Goal: Transaction & Acquisition: Obtain resource

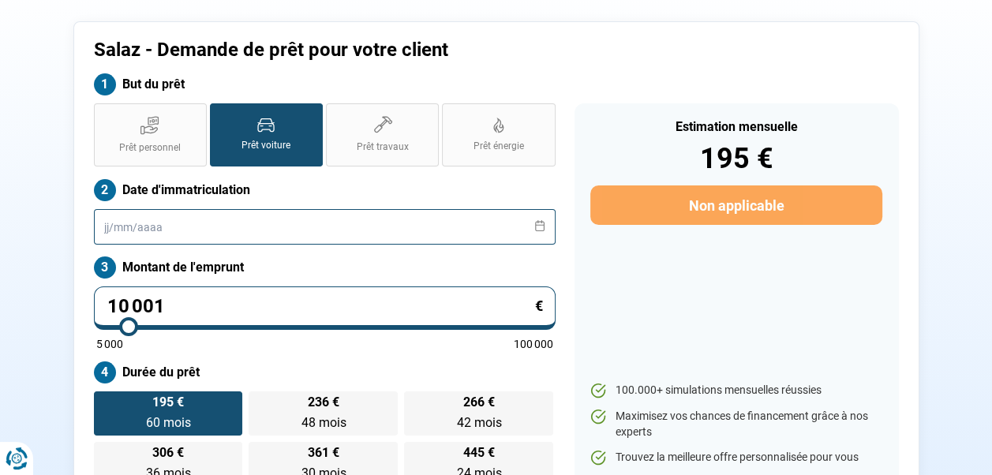
click at [372, 232] on input "text" at bounding box center [325, 227] width 462 height 36
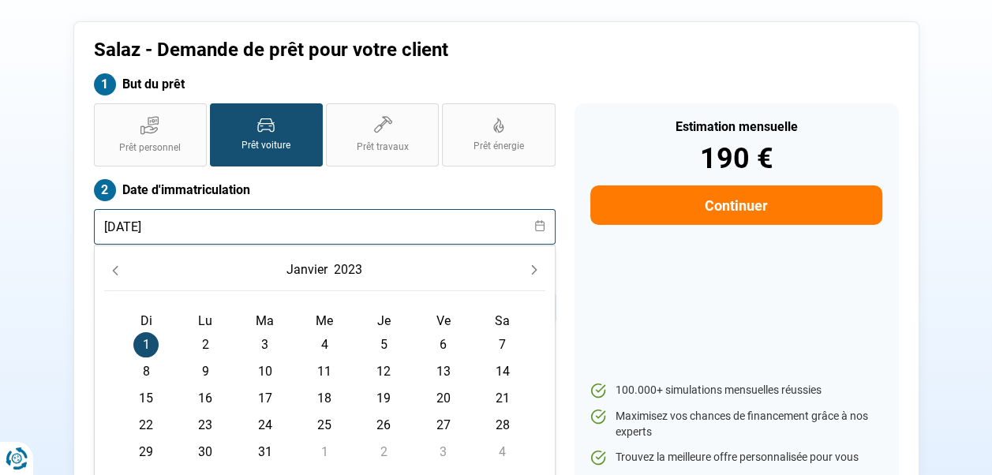
type input "[DATE]"
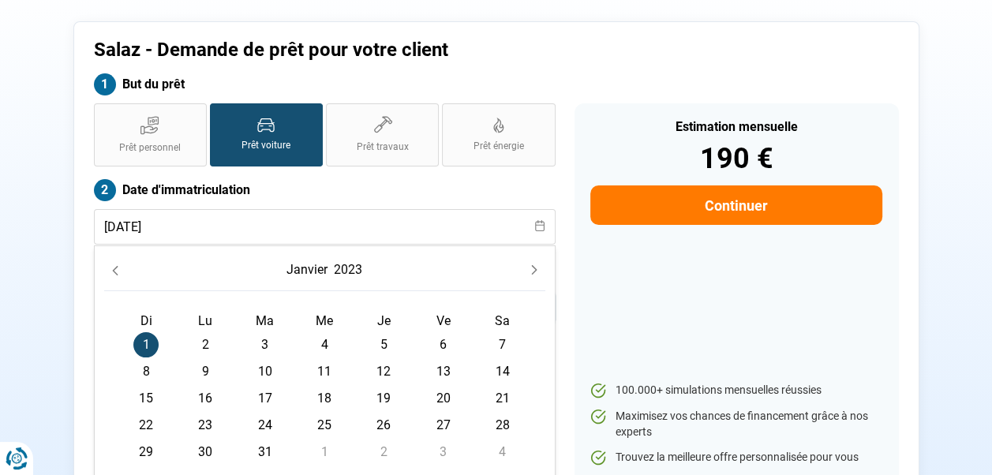
click at [675, 253] on div "Estimation mensuelle 190 € Continuer 100.000+ simulations mensuelles réussies M…" at bounding box center [736, 294] width 324 height 383
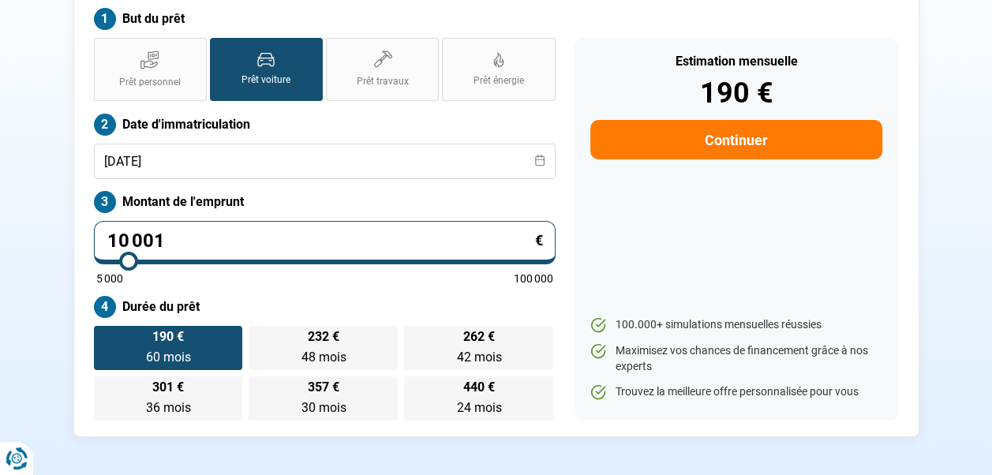
scroll to position [155, 0]
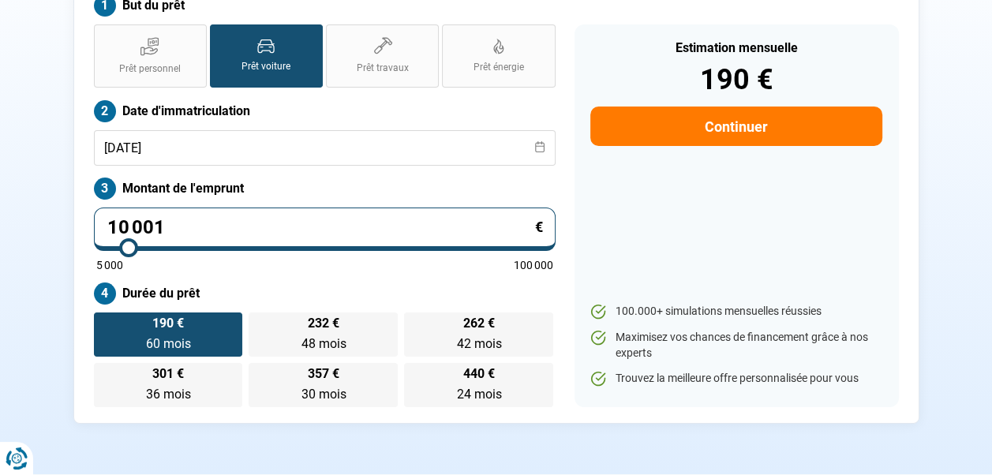
click at [253, 224] on input "10 001" at bounding box center [325, 229] width 462 height 43
type input "1 000"
type input "5000"
type input "100"
type input "5000"
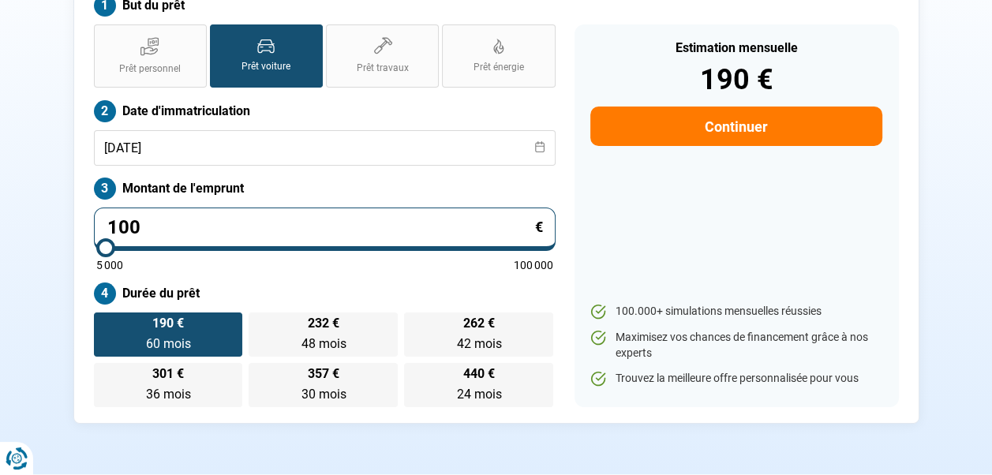
type input "10"
type input "5000"
type input "1"
type input "5000"
type input "0"
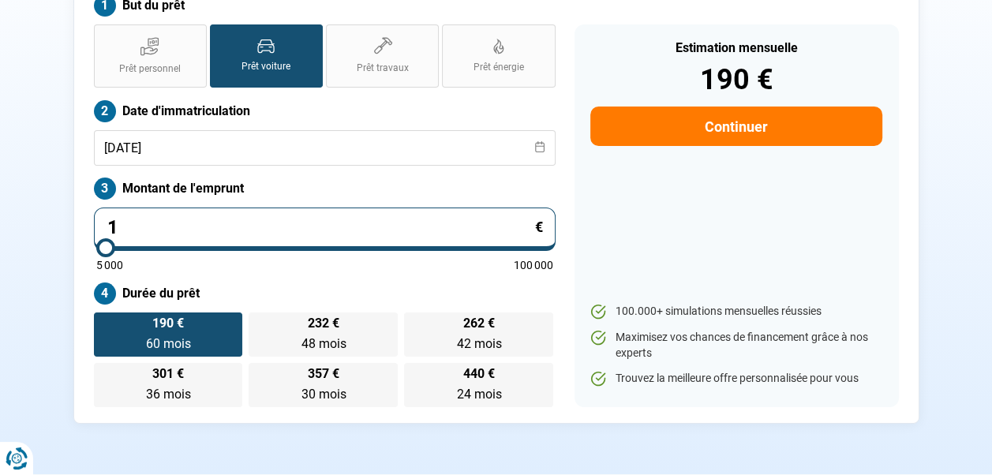
type input "5000"
type input "5 000"
type input "5000"
radio input "true"
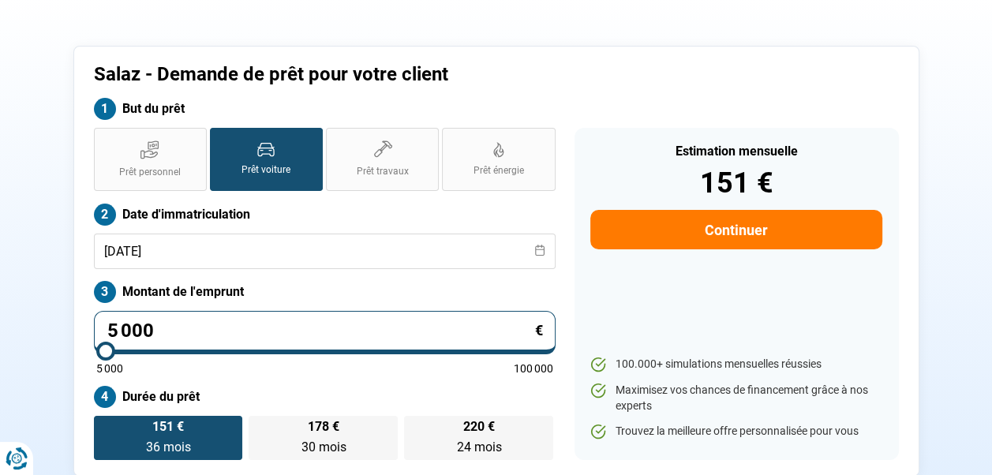
scroll to position [26, 0]
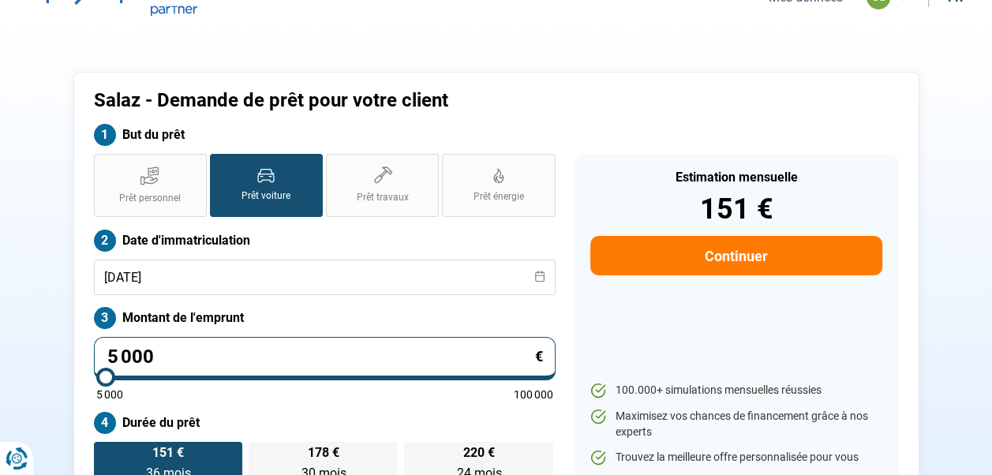
click at [205, 338] on input "5 000" at bounding box center [325, 358] width 462 height 43
type input "500"
type input "5000"
type input "50"
type input "5000"
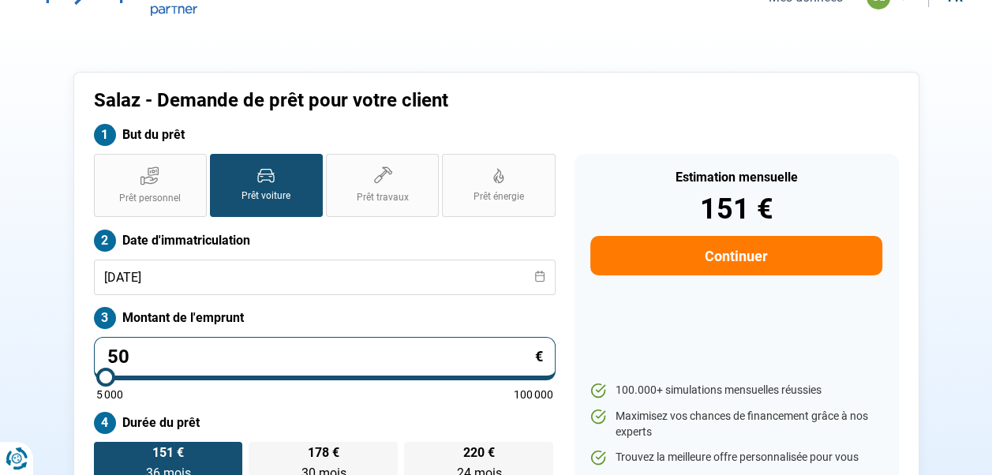
type input "5"
type input "5000"
type input "0"
type input "5000"
type input "2"
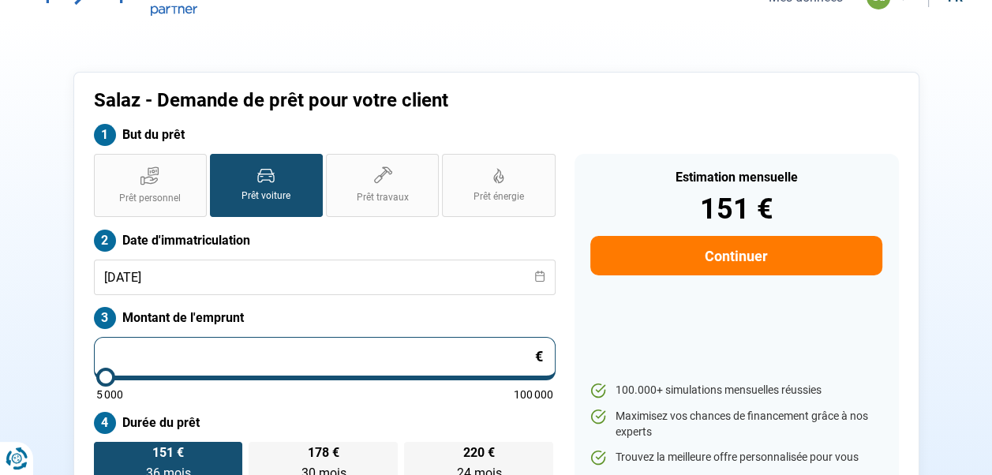
type input "5000"
type input "21"
type input "5000"
type input "219"
type input "5000"
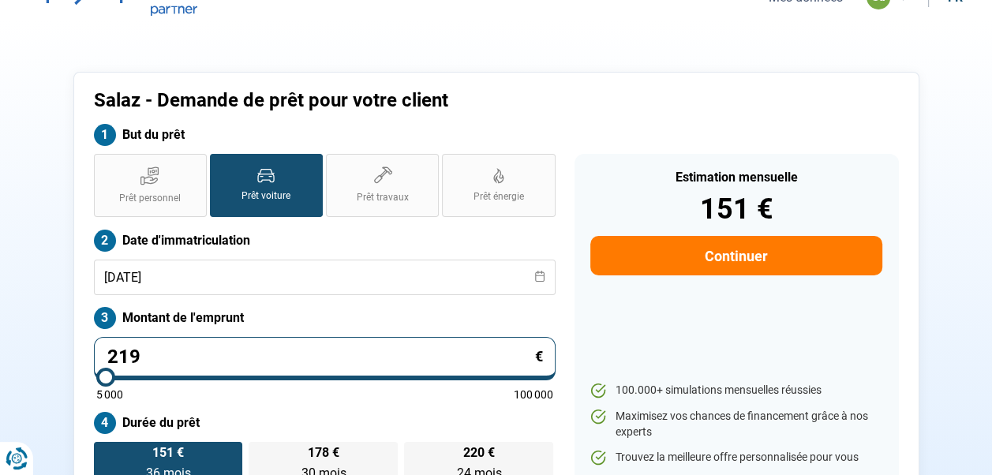
type input "2 199"
type input "5000"
type input "21 990"
type input "22000"
type input "21 990"
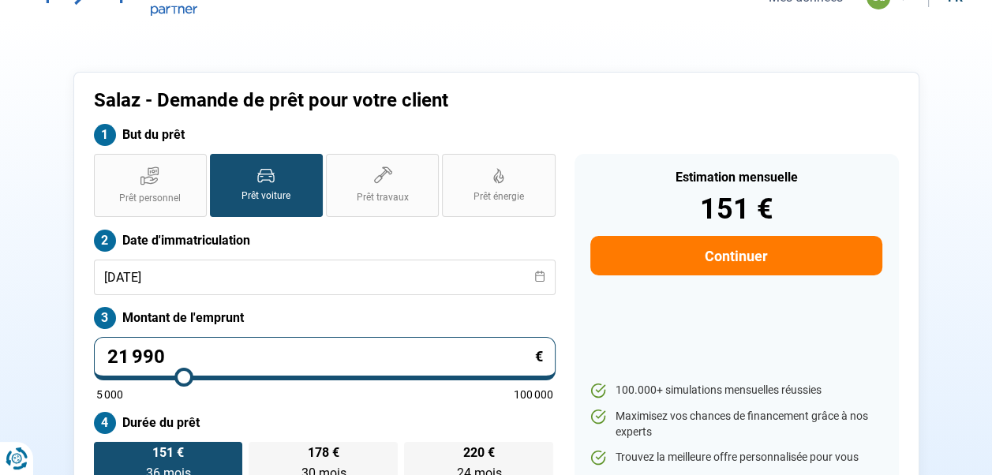
type input "22000"
radio input "false"
click at [707, 347] on div "Estimation mensuelle 151 € Continuer 100.000+ simulations mensuelles réussies M…" at bounding box center [736, 320] width 324 height 332
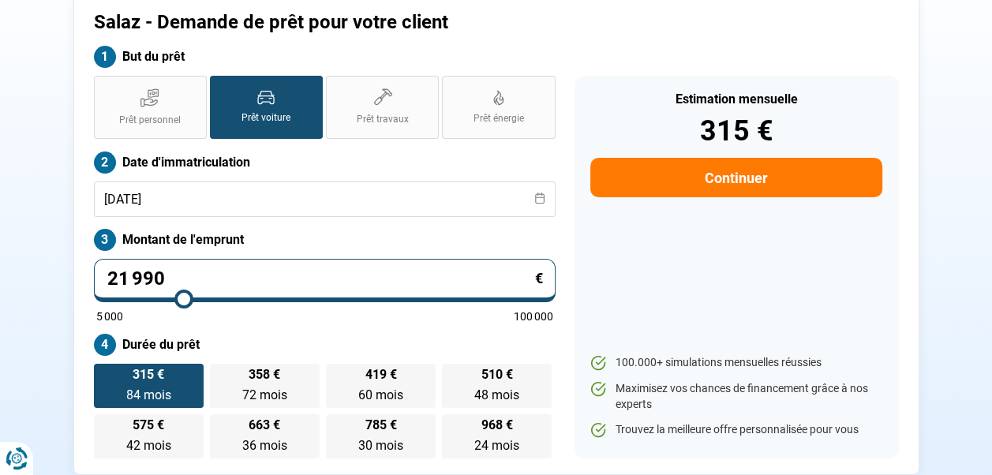
scroll to position [158, 0]
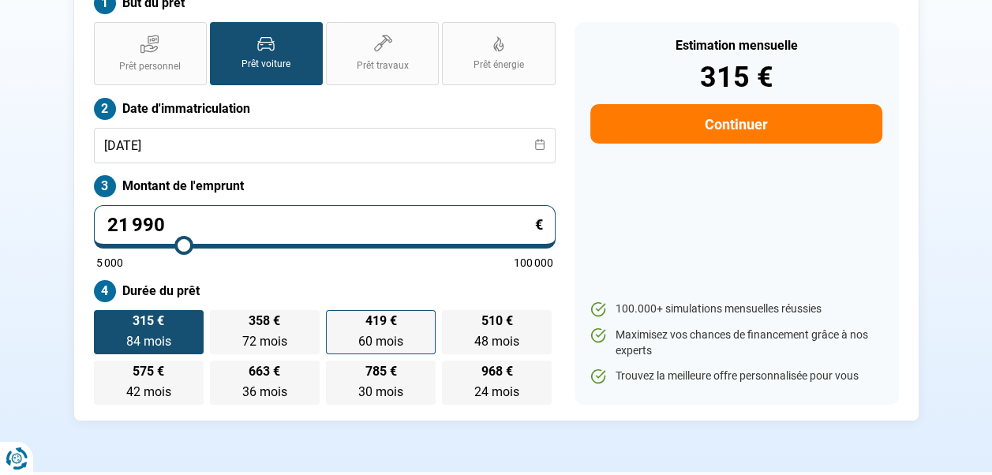
click at [368, 329] on label "419 € 60 mois 60 mois" at bounding box center [381, 332] width 110 height 44
click at [336, 320] on input "419 € 60 mois 60 mois" at bounding box center [331, 315] width 10 height 10
radio input "true"
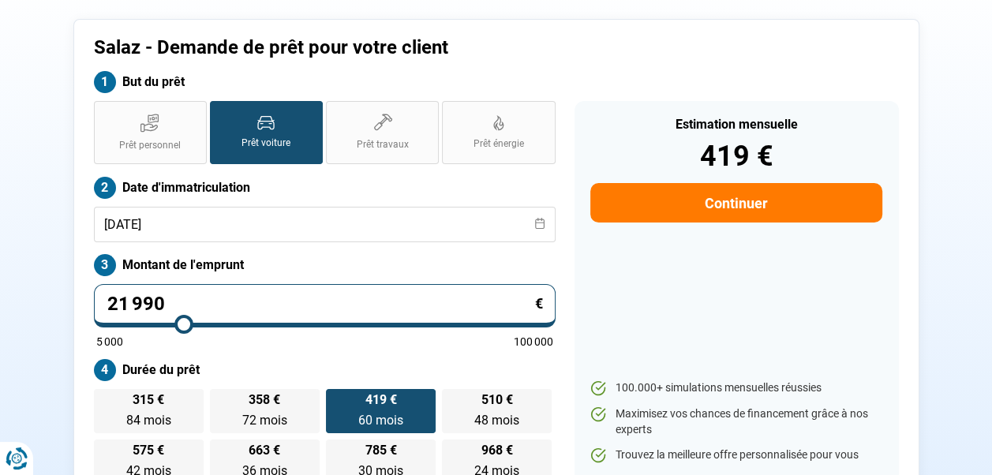
scroll to position [77, 0]
